Goal: Task Accomplishment & Management: Complete application form

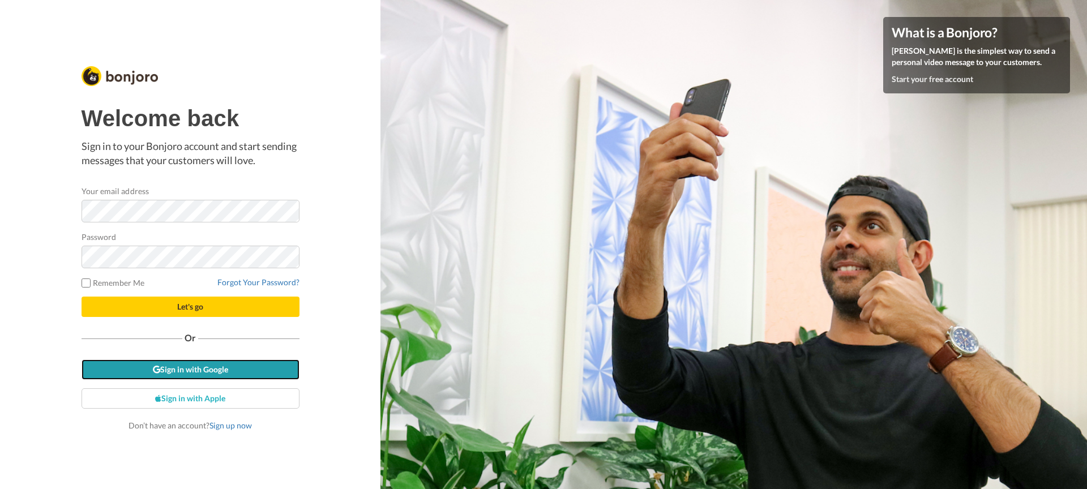
click at [188, 370] on link "Sign in with Google" at bounding box center [191, 369] width 218 height 20
click at [199, 374] on link "Sign in with Google" at bounding box center [191, 369] width 218 height 20
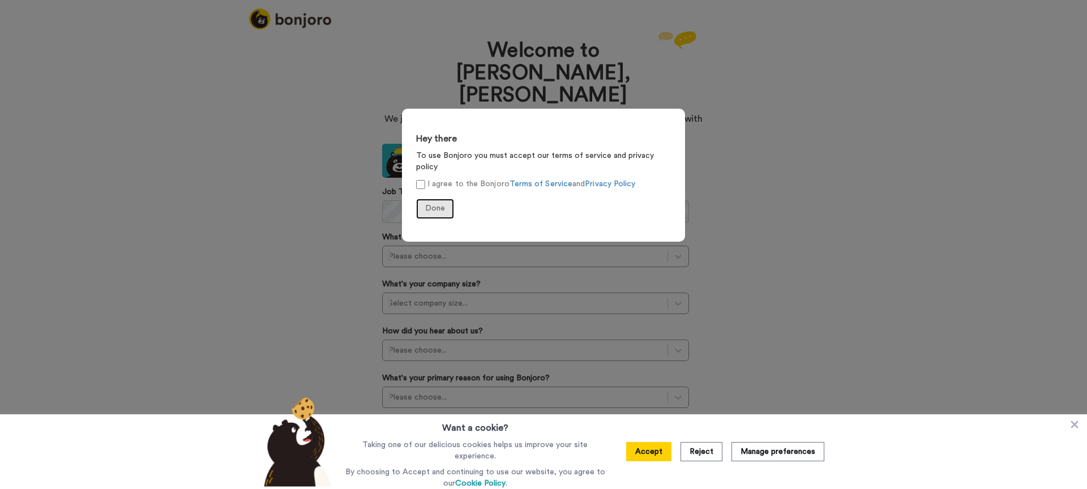
click at [439, 204] on span "Done" at bounding box center [435, 208] width 20 height 8
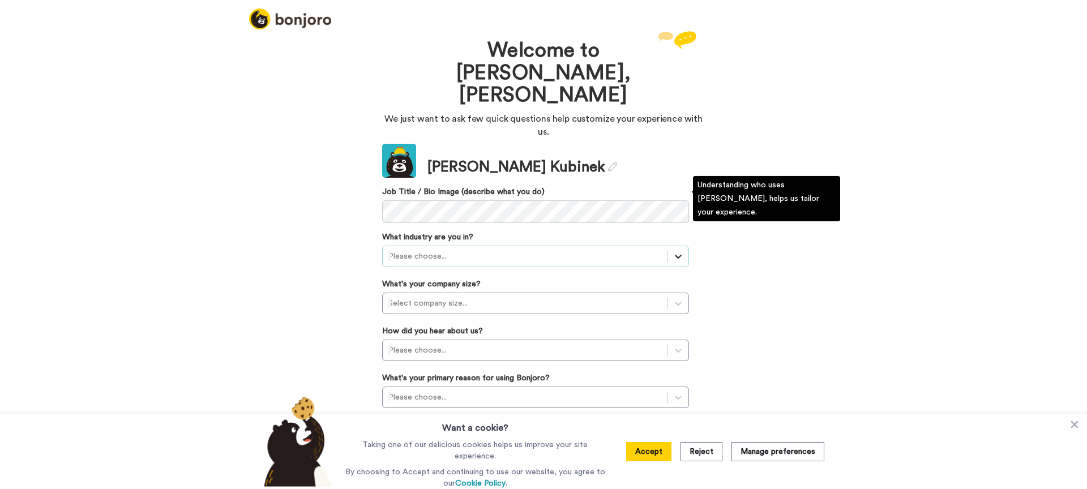
click at [672, 246] on div at bounding box center [678, 256] width 20 height 20
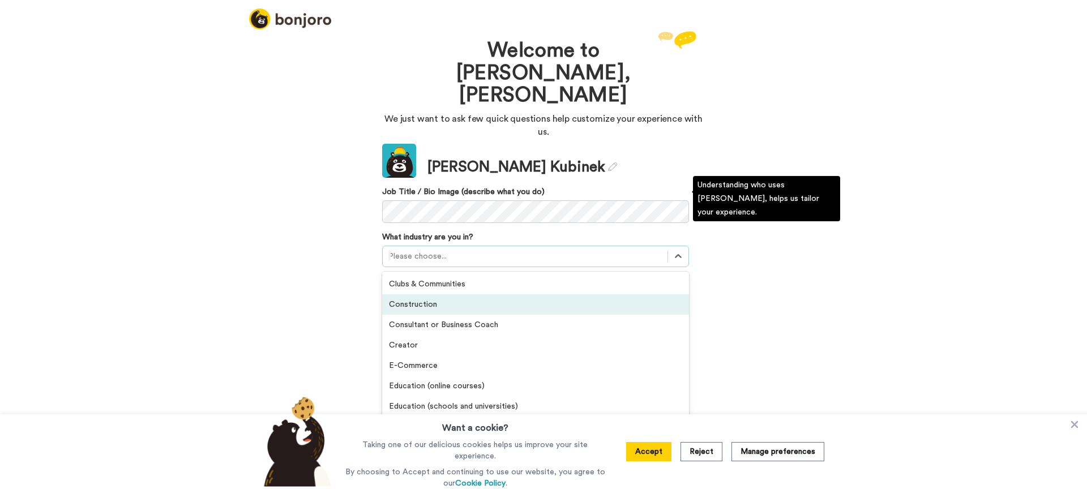
scroll to position [42, 0]
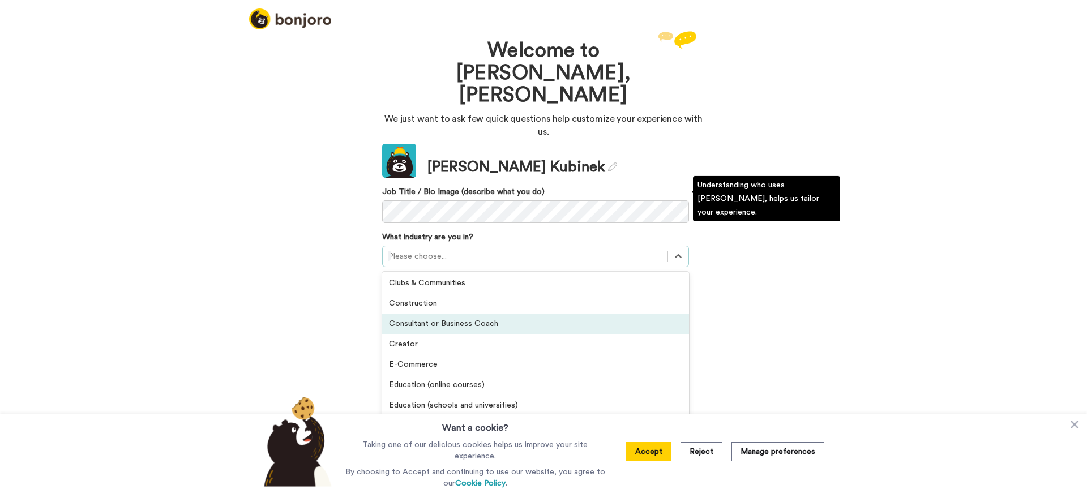
click at [530, 314] on div "Consultant or Business Coach" at bounding box center [535, 324] width 307 height 20
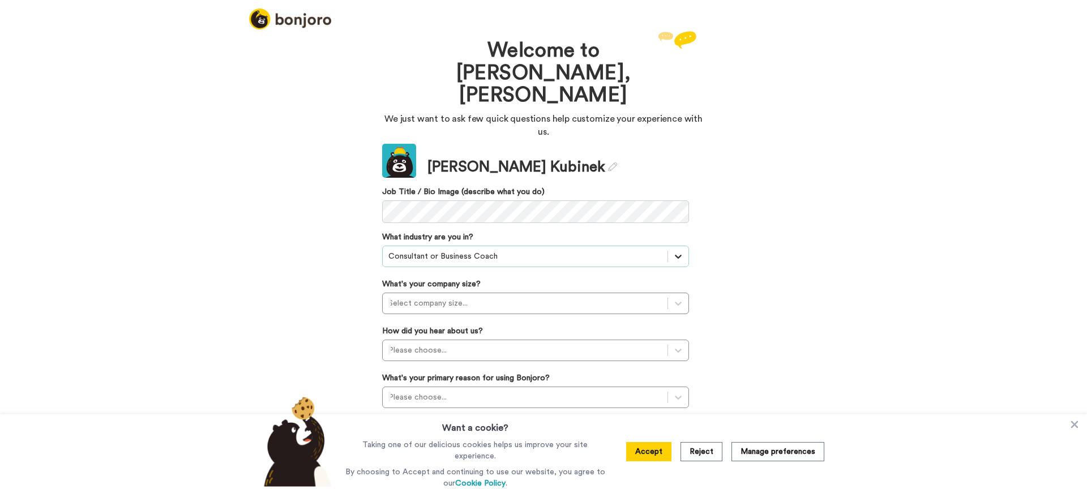
click at [682, 251] on icon at bounding box center [677, 256] width 11 height 11
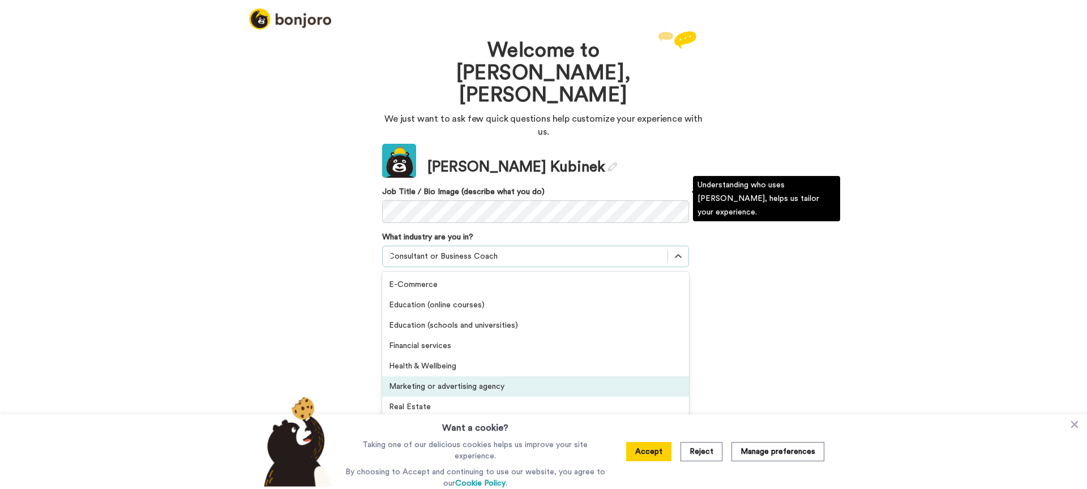
scroll to position [125, 0]
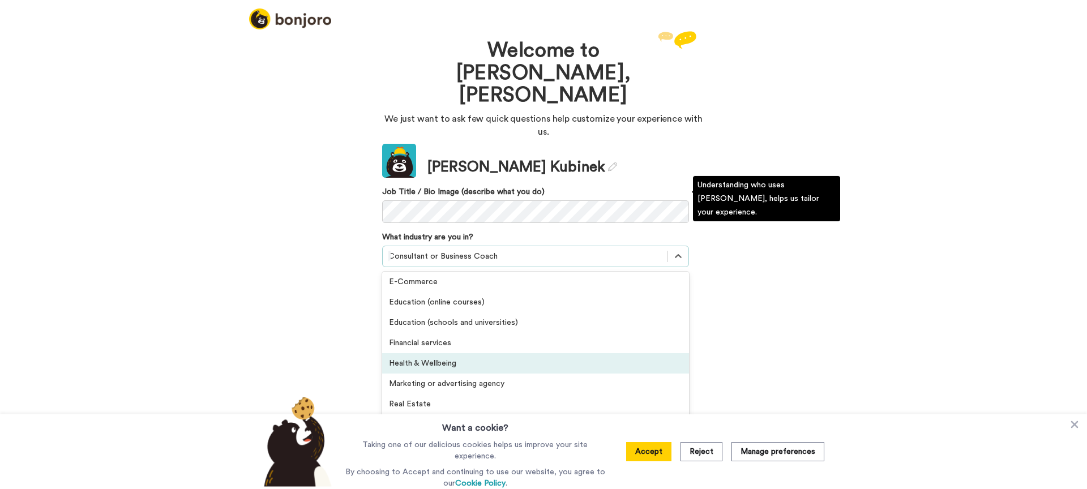
click at [522, 353] on div "Health & Wellbeing" at bounding box center [535, 363] width 307 height 20
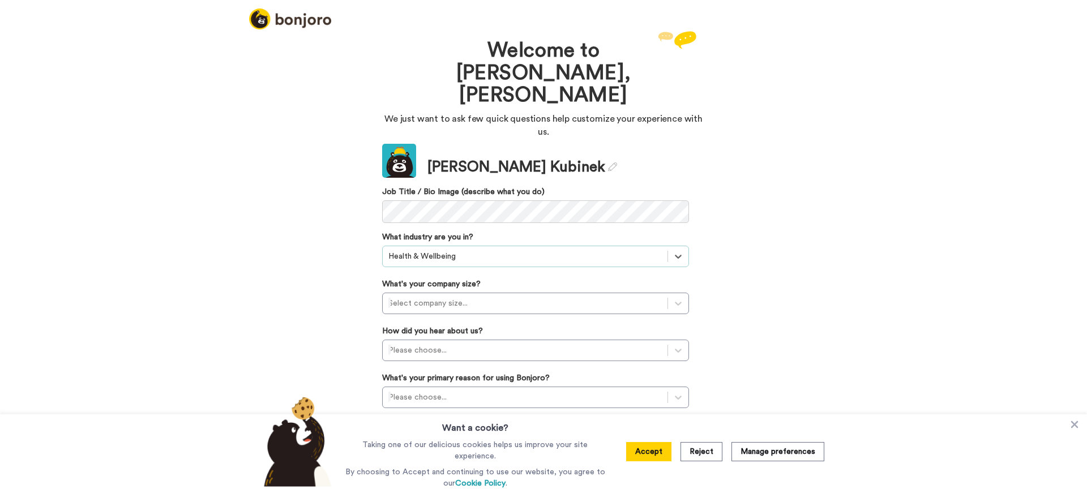
click at [546, 258] on div "Update Josh Kubinek Job Title / Bio Image (describe what you do) What industry …" at bounding box center [535, 308] width 307 height 328
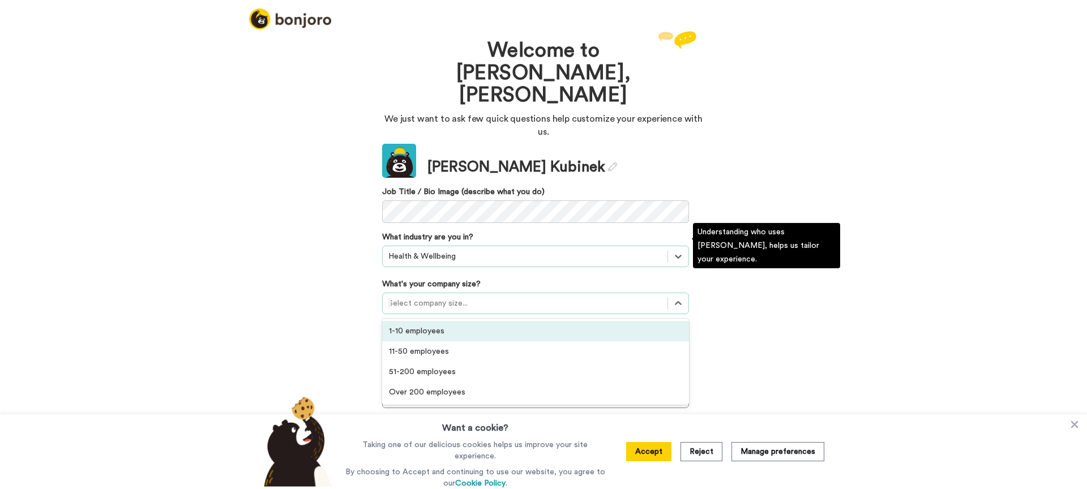
click at [547, 293] on div "Select company size..." at bounding box center [535, 304] width 307 height 22
click at [516, 321] on div "1-10 employees" at bounding box center [535, 331] width 307 height 20
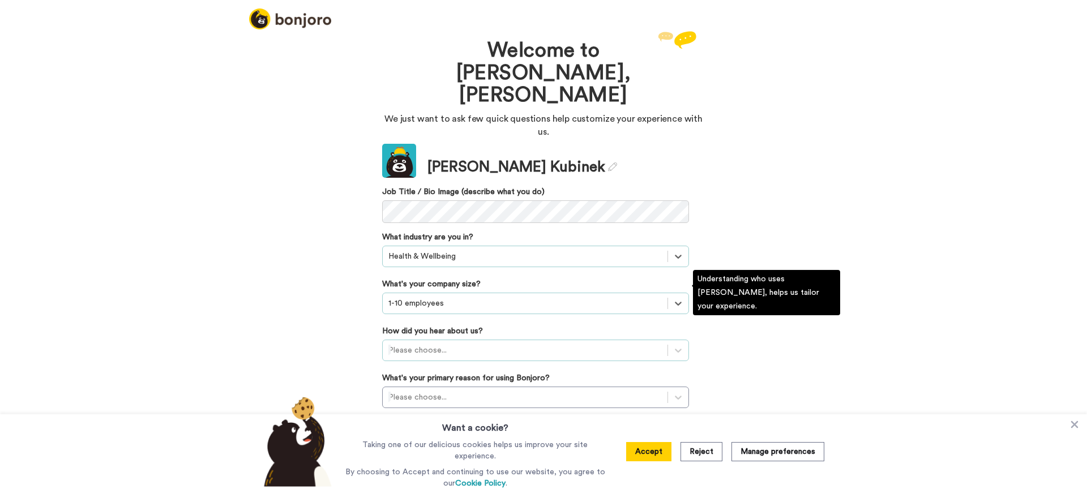
click at [504, 344] on div at bounding box center [524, 351] width 273 height 14
click at [455, 409] on div "Recommended by a friend" at bounding box center [535, 419] width 307 height 20
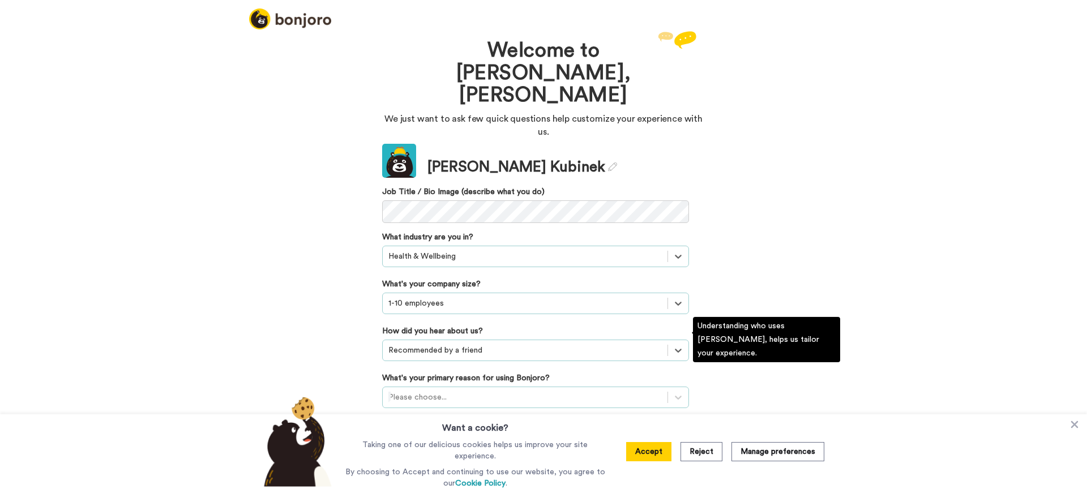
click at [461, 391] on div at bounding box center [524, 398] width 273 height 14
click at [435, 456] on div "Converting leads" at bounding box center [535, 466] width 307 height 20
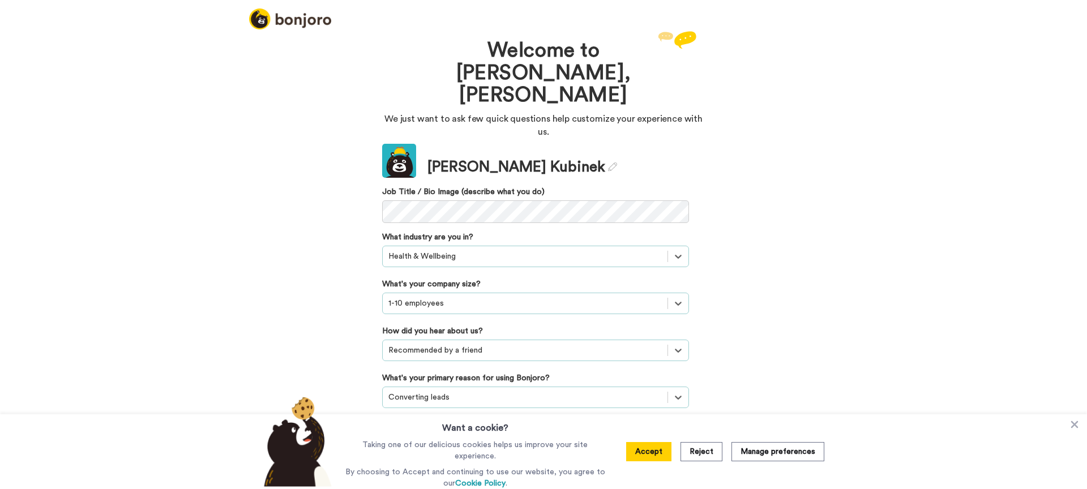
click at [490, 433] on button "Continue" at bounding box center [535, 444] width 307 height 22
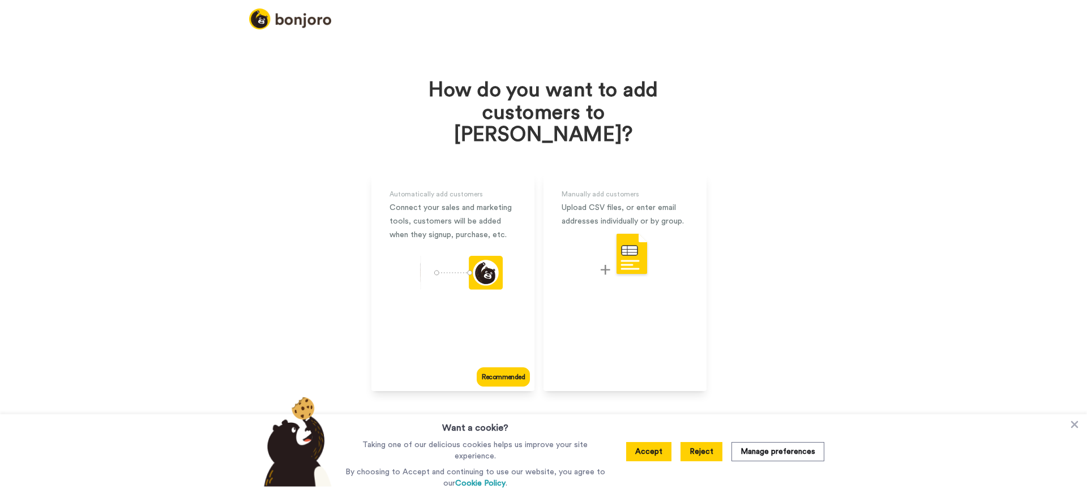
click at [707, 461] on button "Reject" at bounding box center [701, 451] width 42 height 19
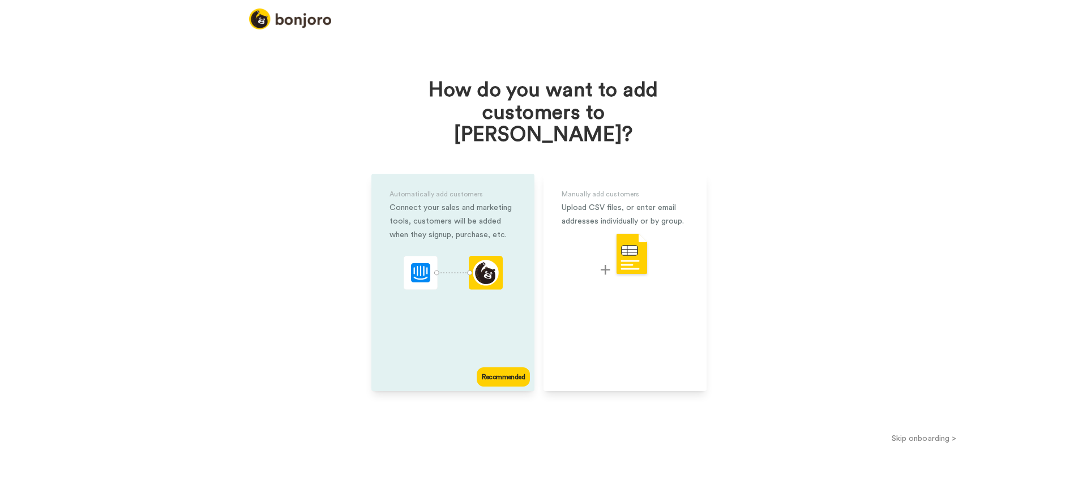
click at [499, 367] on div "Recommended" at bounding box center [503, 376] width 53 height 19
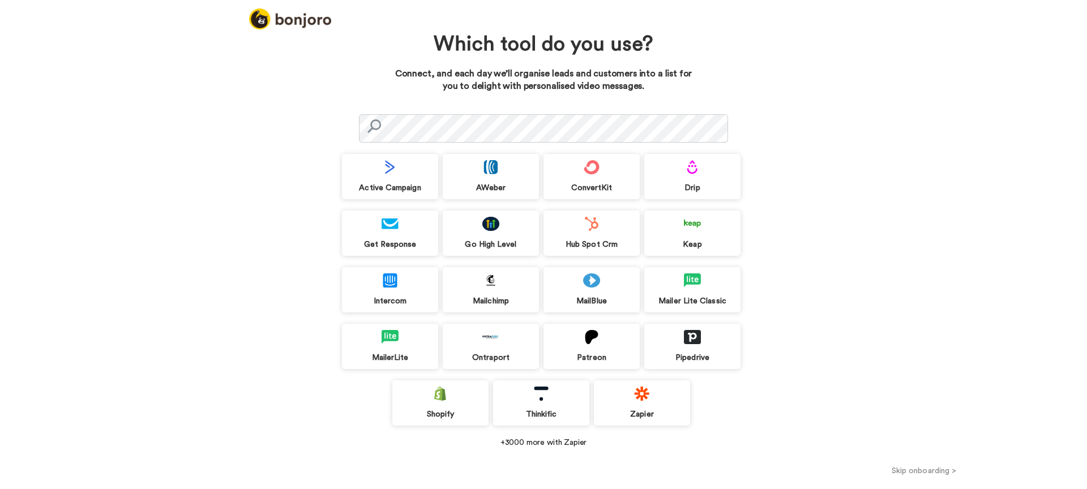
click at [486, 233] on div "Go High Level" at bounding box center [491, 233] width 96 height 45
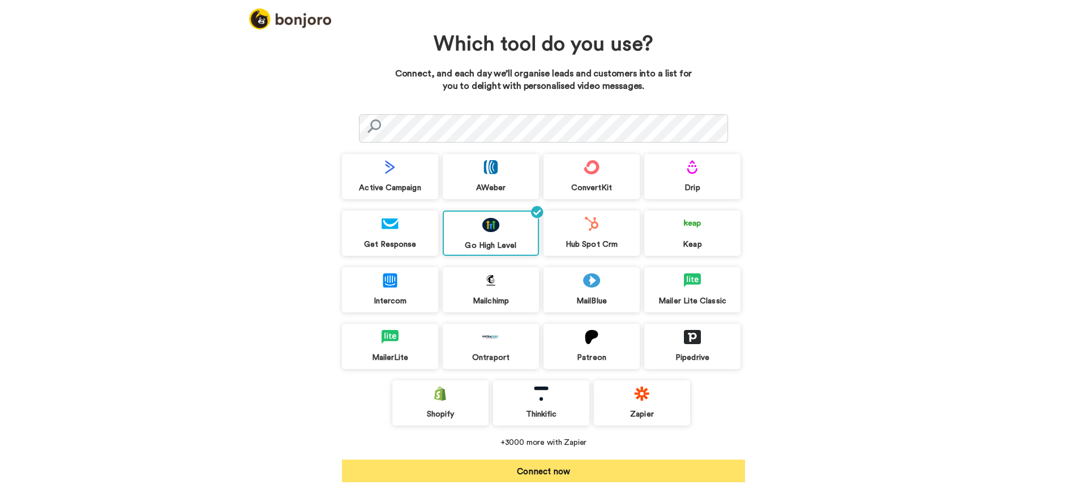
click at [541, 472] on button "Connect now" at bounding box center [543, 471] width 403 height 23
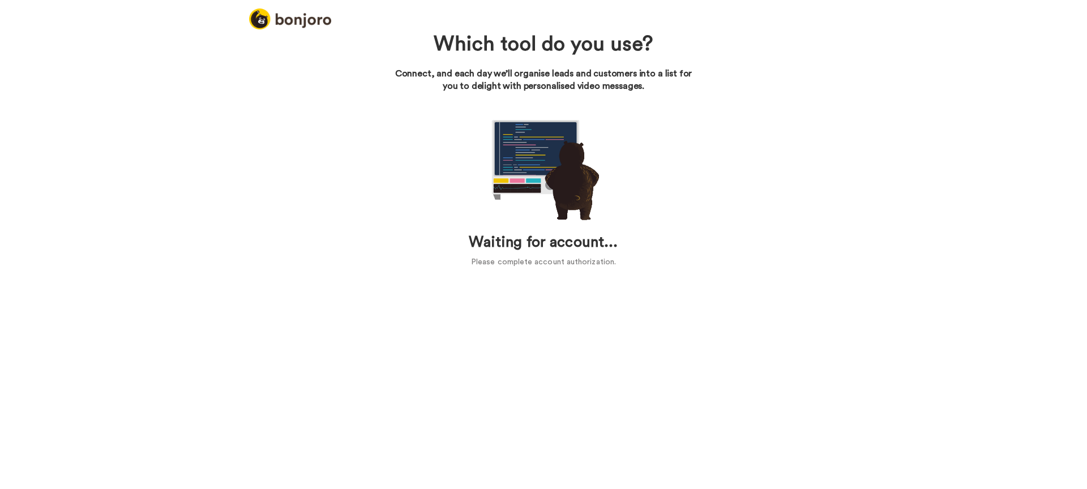
click at [498, 262] on p "Please complete account authorization." at bounding box center [543, 262] width 403 height 12
click at [528, 244] on h1 "Waiting for account..." at bounding box center [543, 242] width 403 height 16
click at [526, 159] on img at bounding box center [543, 166] width 113 height 113
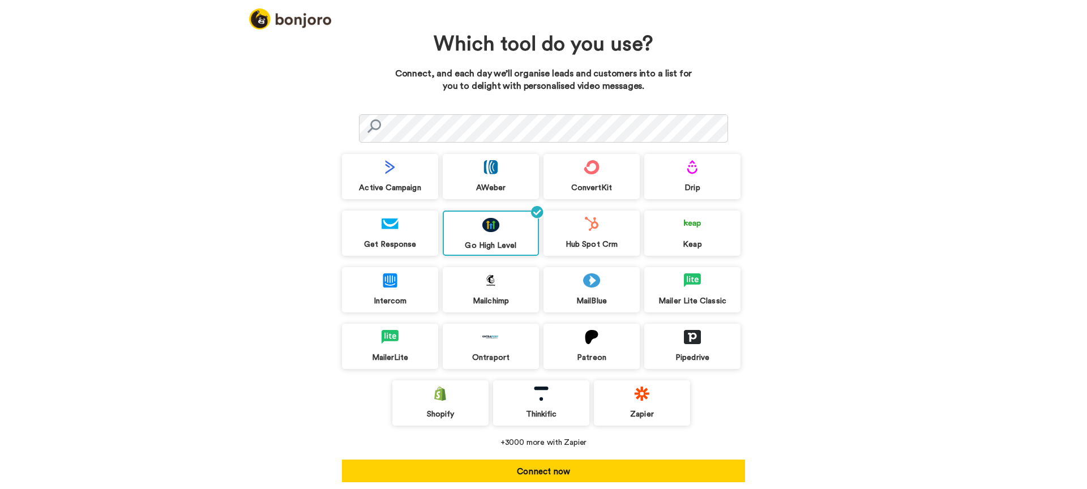
scroll to position [16, 0]
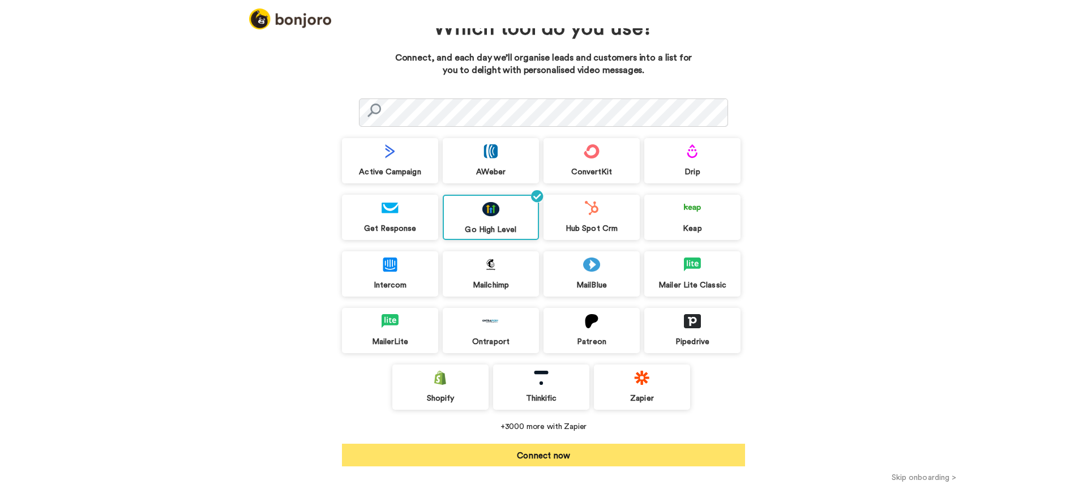
click at [531, 455] on button "Connect now" at bounding box center [543, 455] width 403 height 23
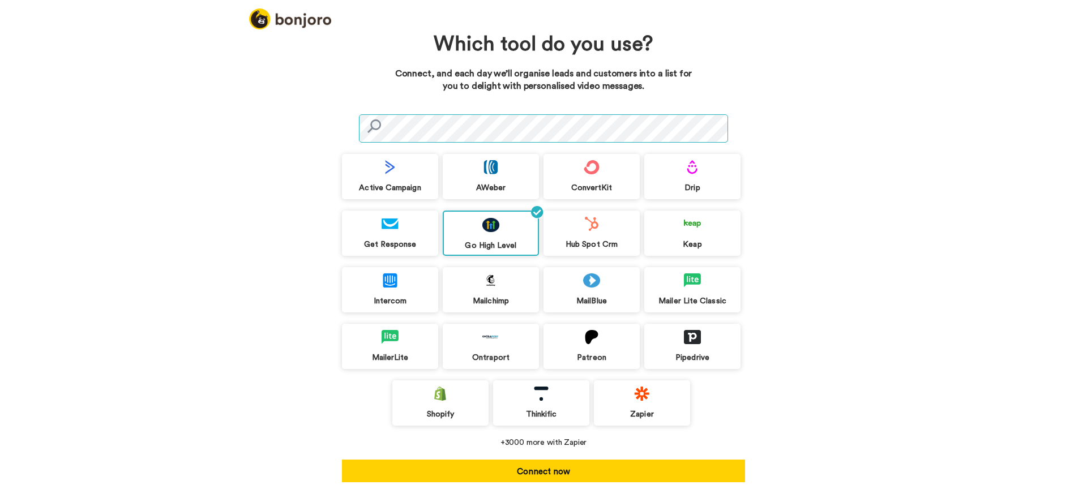
scroll to position [16, 0]
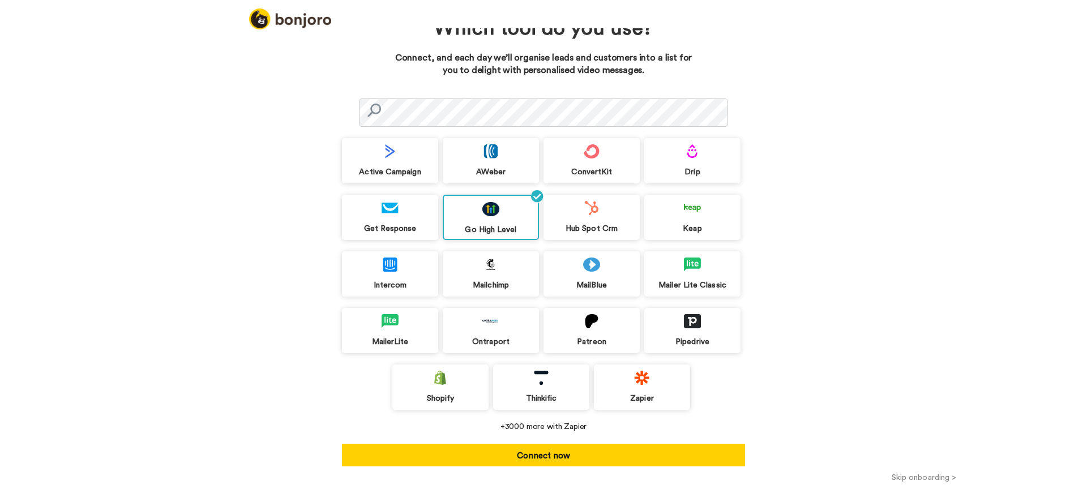
click at [919, 477] on button "Skip onboarding >" at bounding box center [924, 478] width 326 height 12
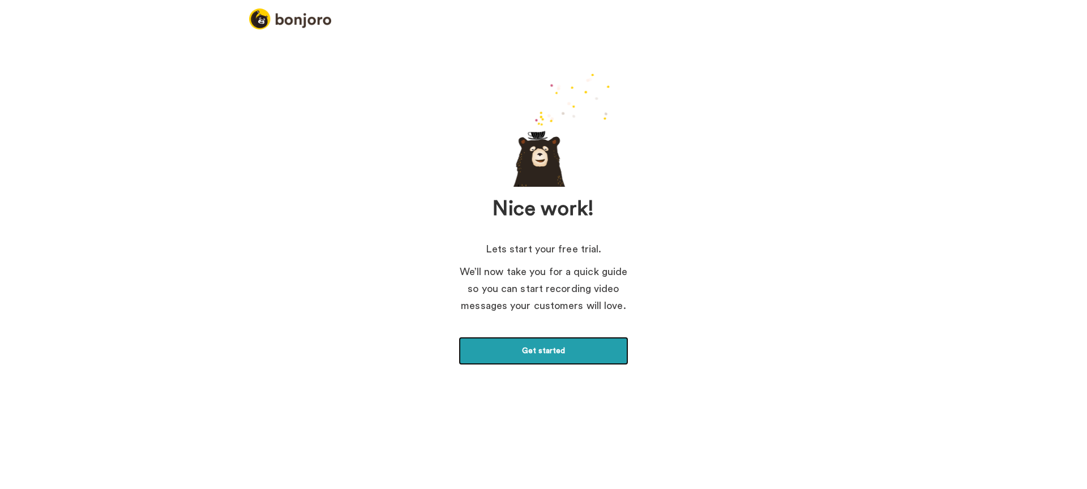
click at [563, 361] on link "Get started" at bounding box center [543, 351] width 170 height 28
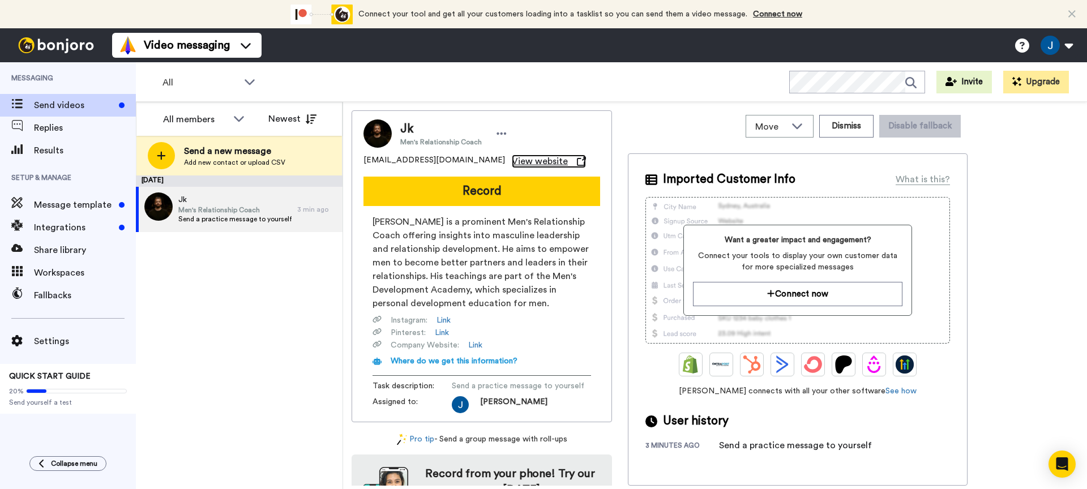
click at [512, 160] on span "View website" at bounding box center [540, 162] width 56 height 14
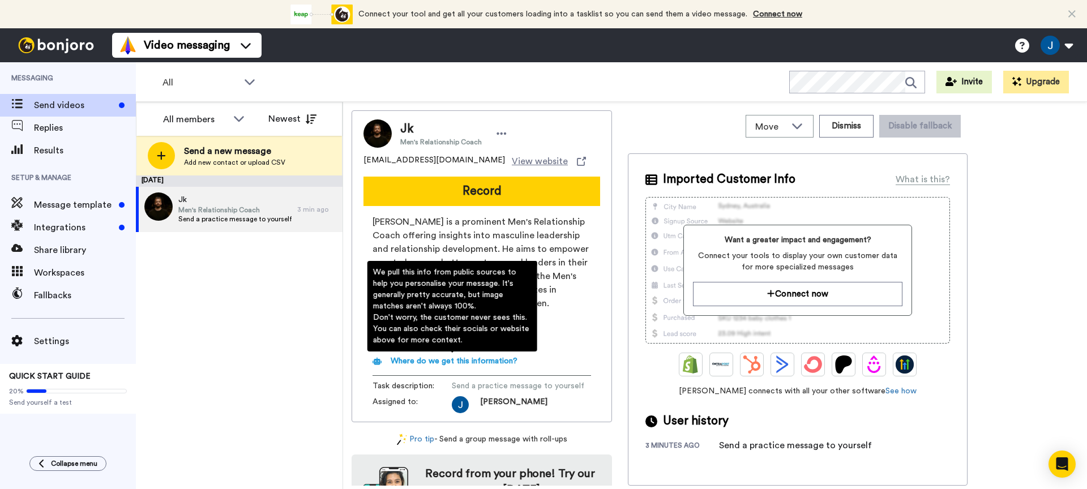
click at [489, 358] on span "Where do we get this information?" at bounding box center [454, 361] width 127 height 8
click at [539, 331] on div "We pull this info from public sources to help you personalise your message. It'…" at bounding box center [452, 306] width 175 height 96
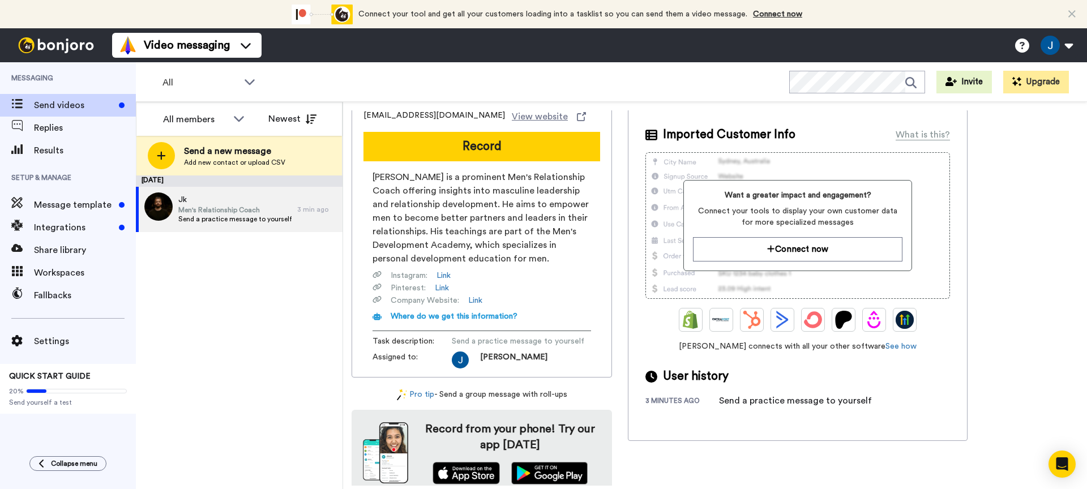
scroll to position [55, 0]
